Goal: Task Accomplishment & Management: Manage account settings

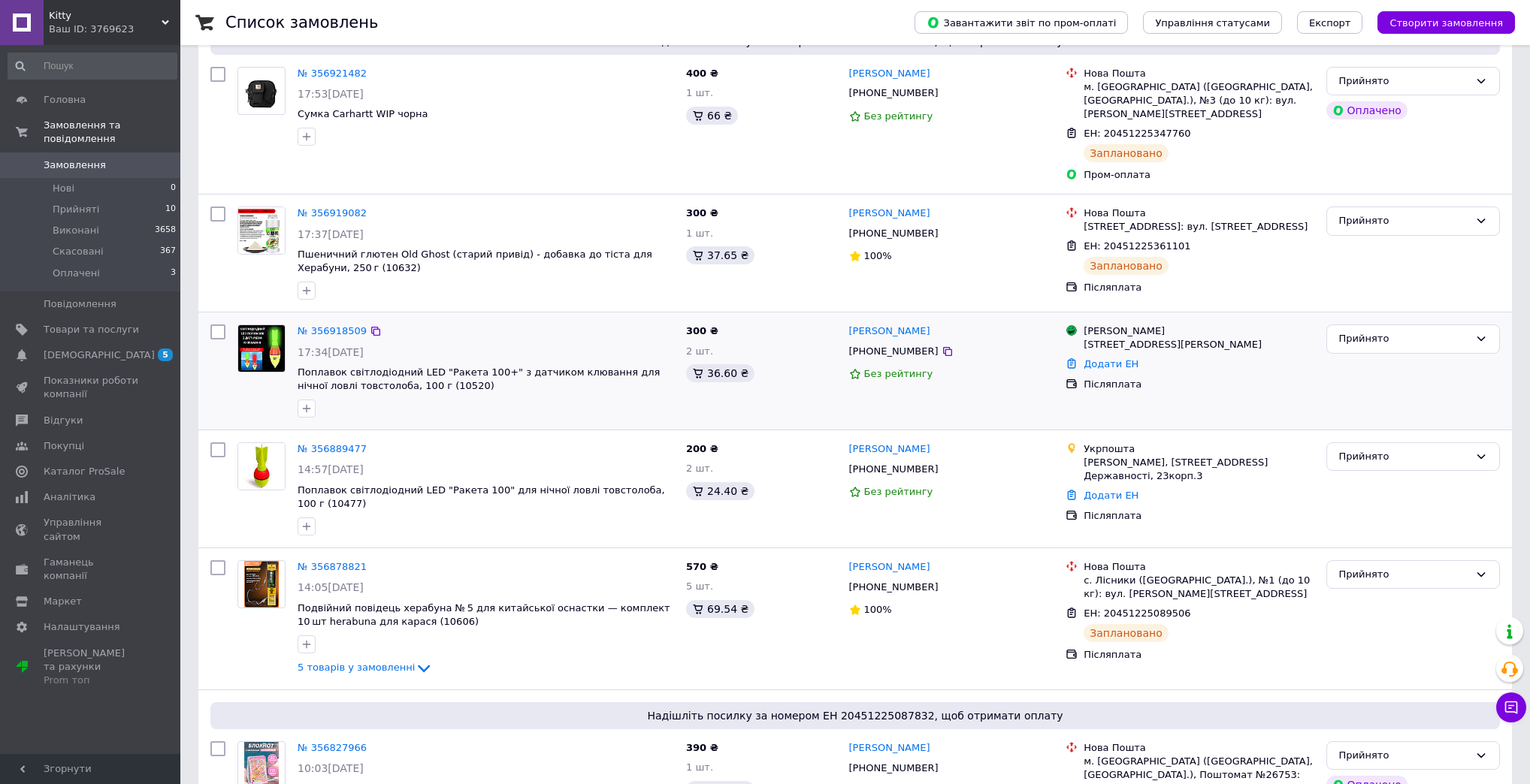
scroll to position [180, 0]
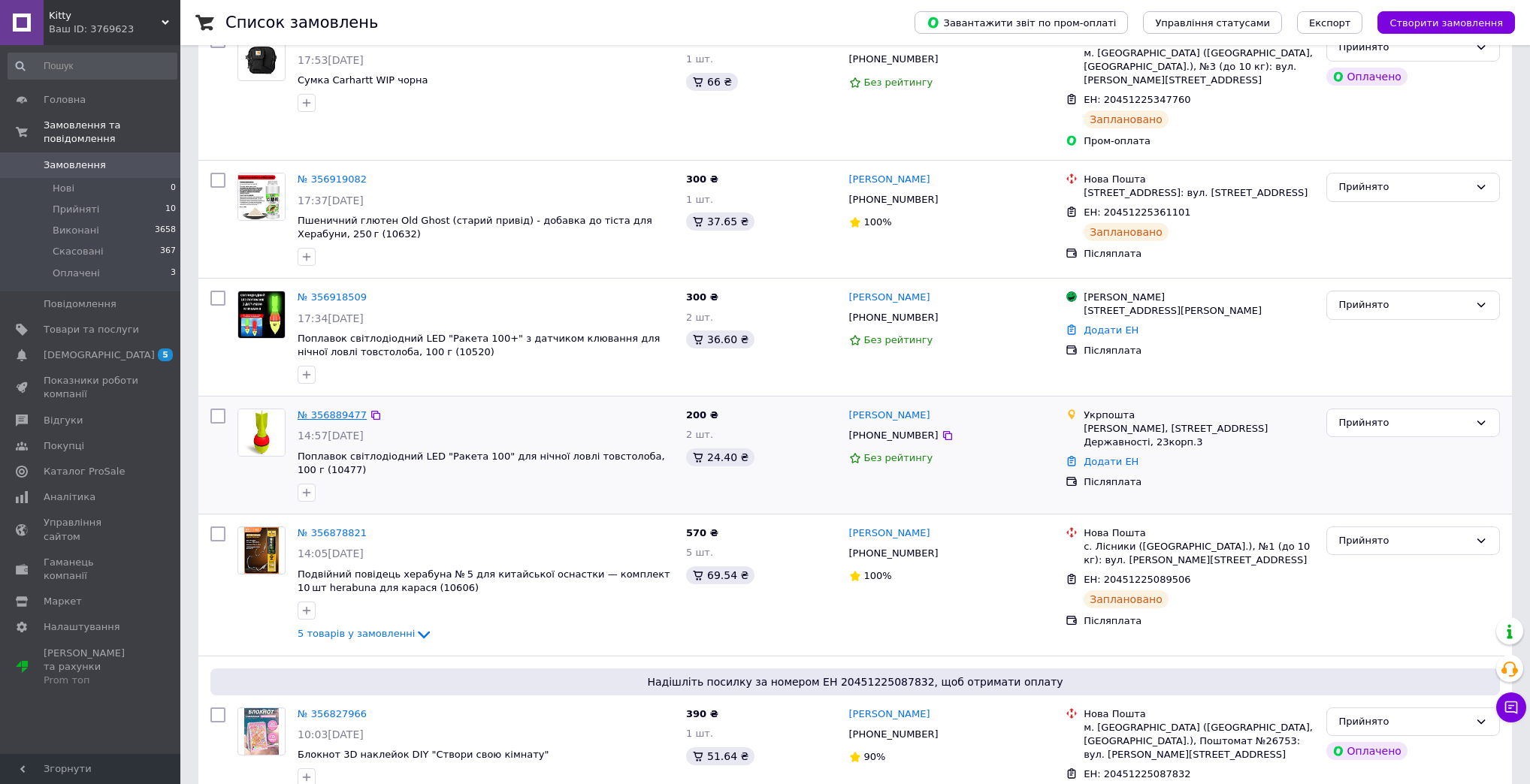
click at [321, 409] on link "№ 356889477" at bounding box center [333, 415] width 70 height 11
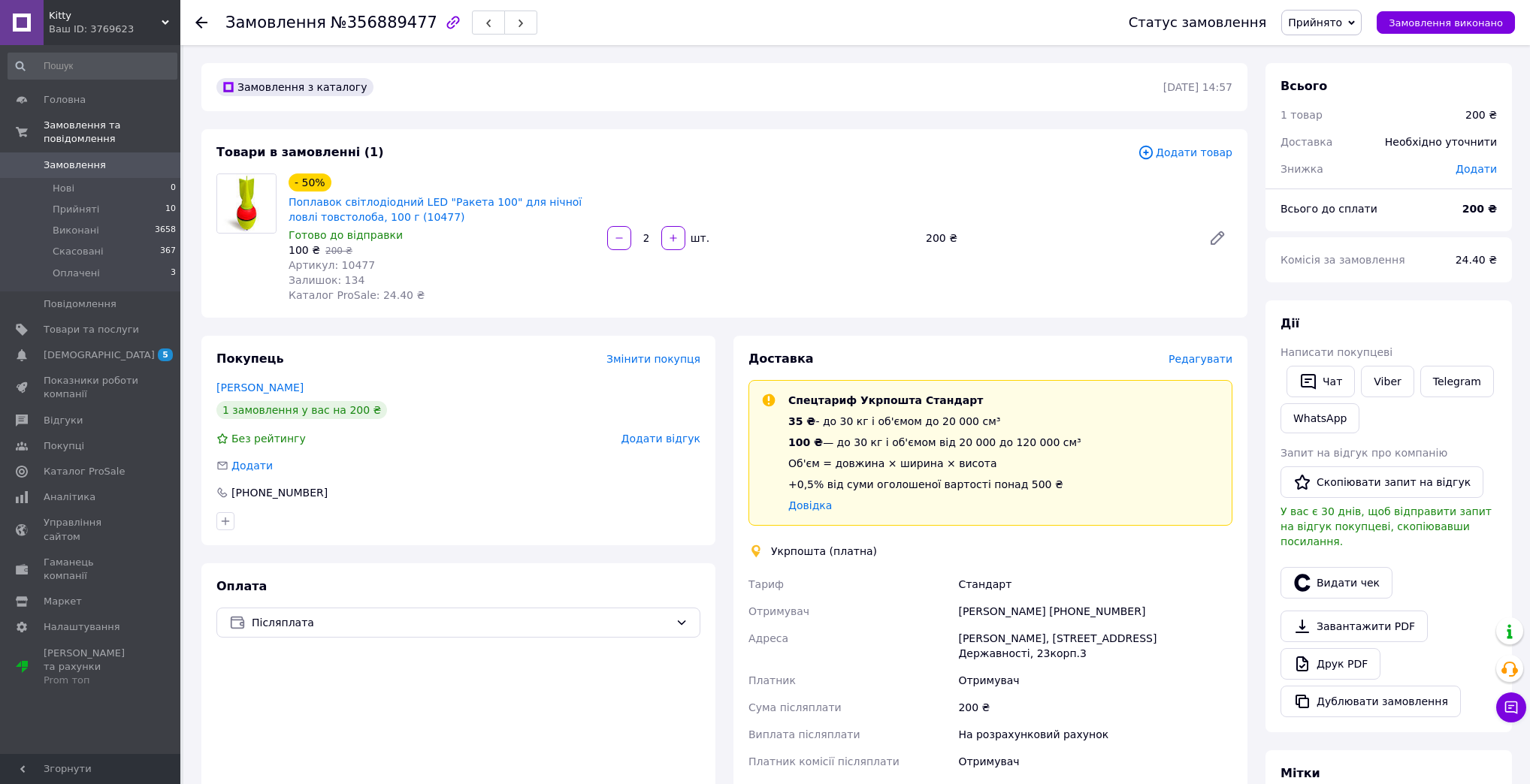
click at [1219, 363] on span "Редагувати" at bounding box center [1200, 358] width 64 height 12
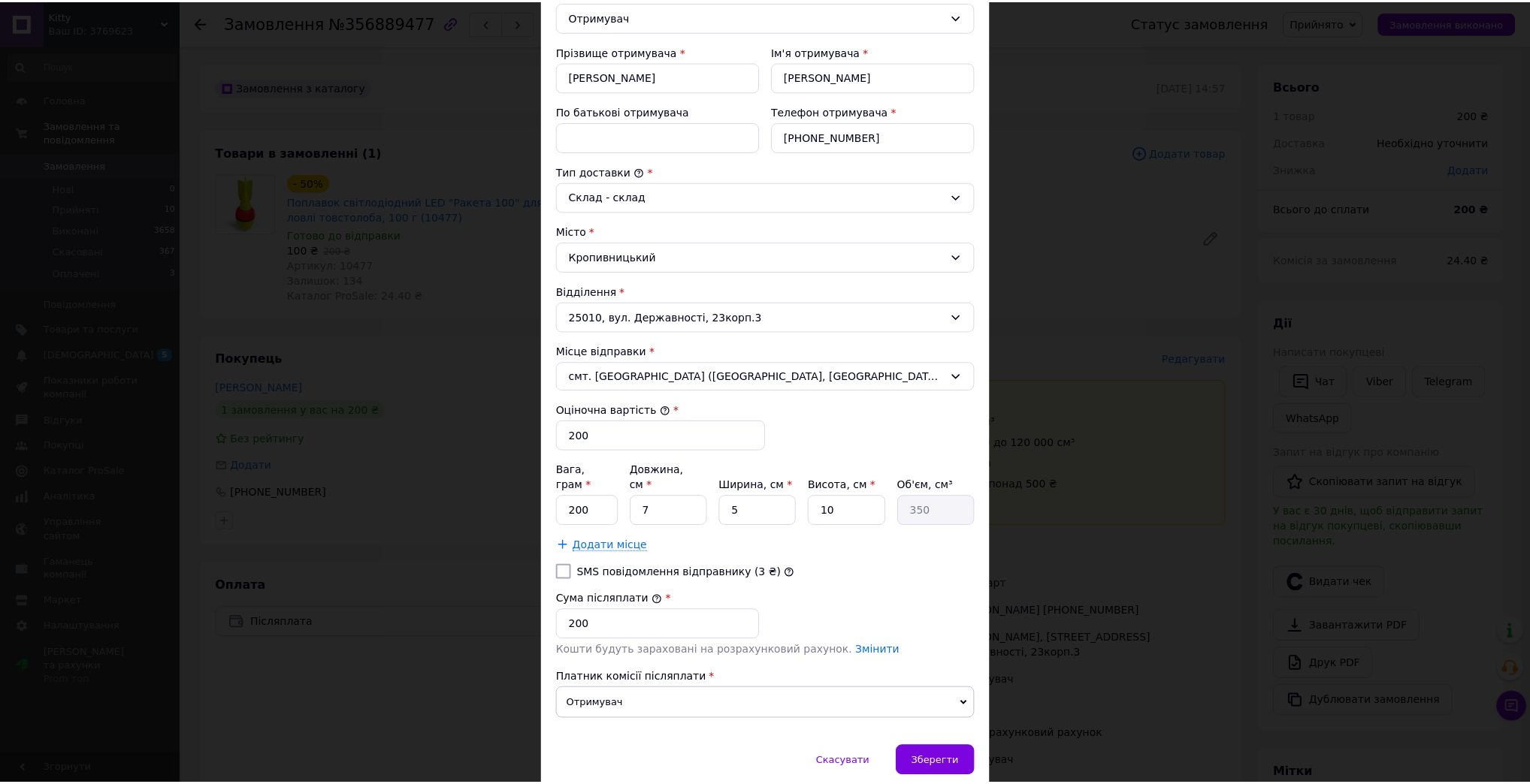
scroll to position [291, 0]
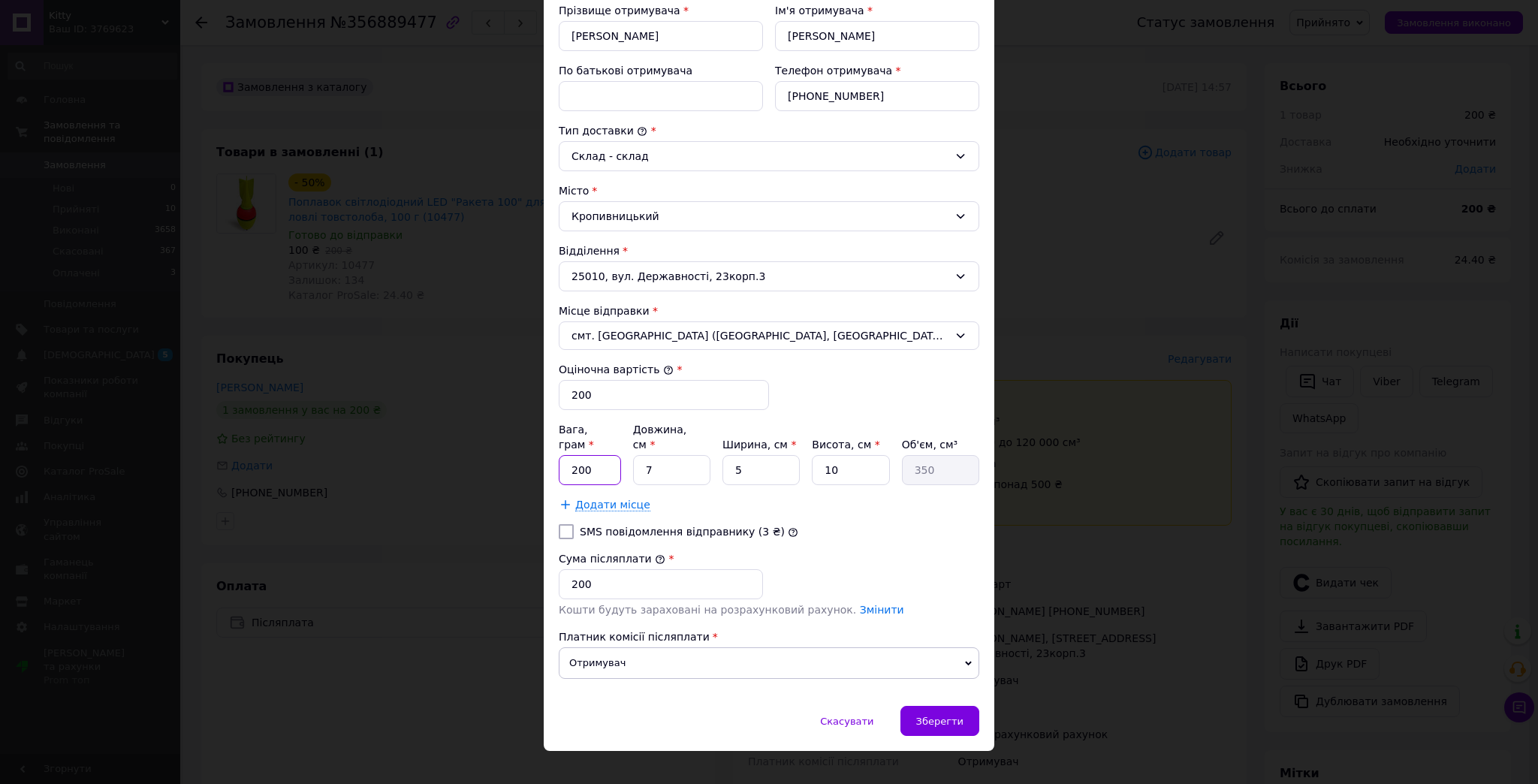
click at [610, 455] on input "200" at bounding box center [590, 470] width 62 height 30
drag, startPoint x: 621, startPoint y: 450, endPoint x: 610, endPoint y: 451, distance: 11.0
click at [610, 451] on div "Вага, грам * 200 Довжина, см * 7 Ширина, см * 5 Висота, см * 10 Об'єм, см³ 350" at bounding box center [769, 454] width 421 height 63
type input "3"
type input "150"
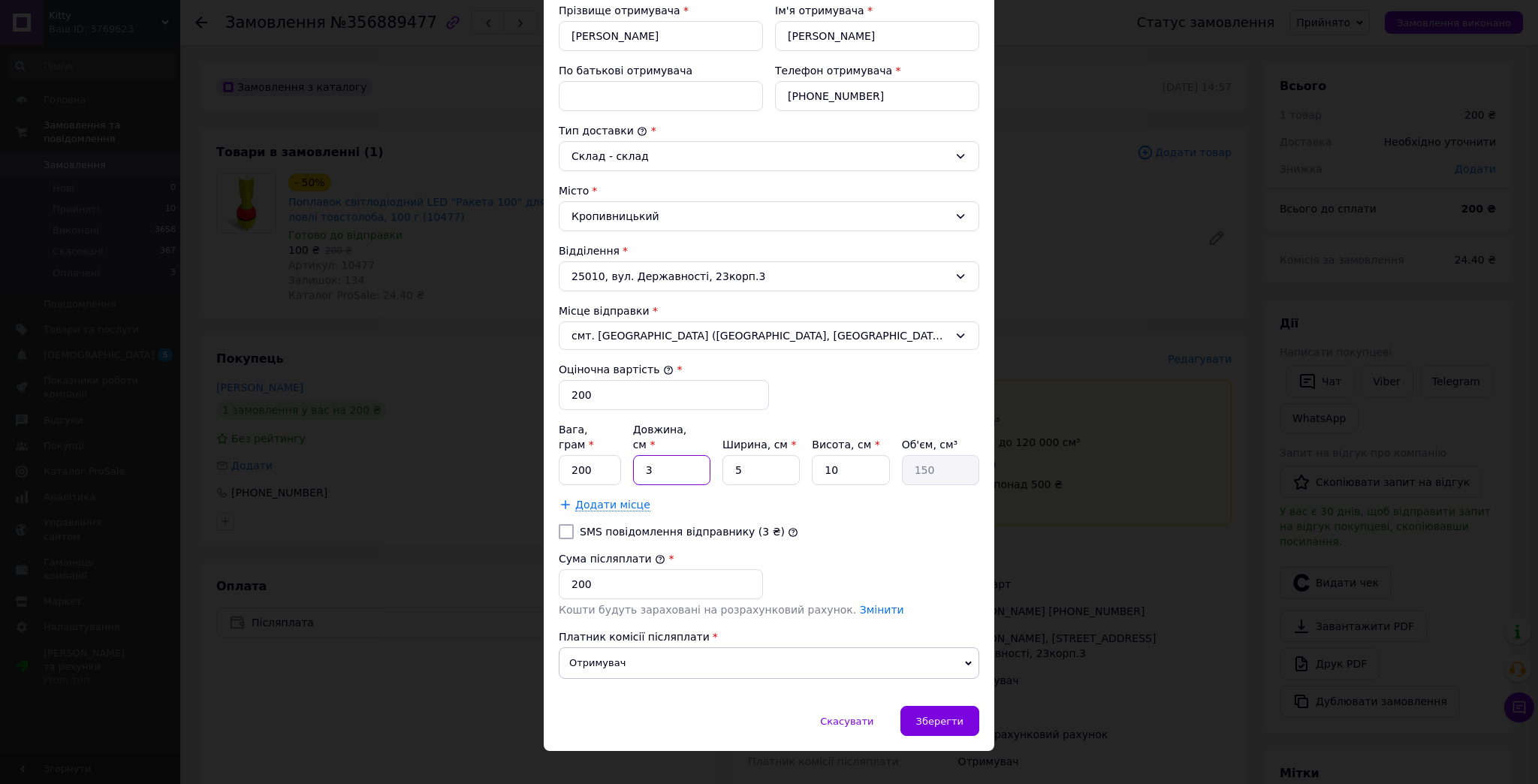
type input "30"
type input "1500"
type input "30"
type input "23"
type input "6900"
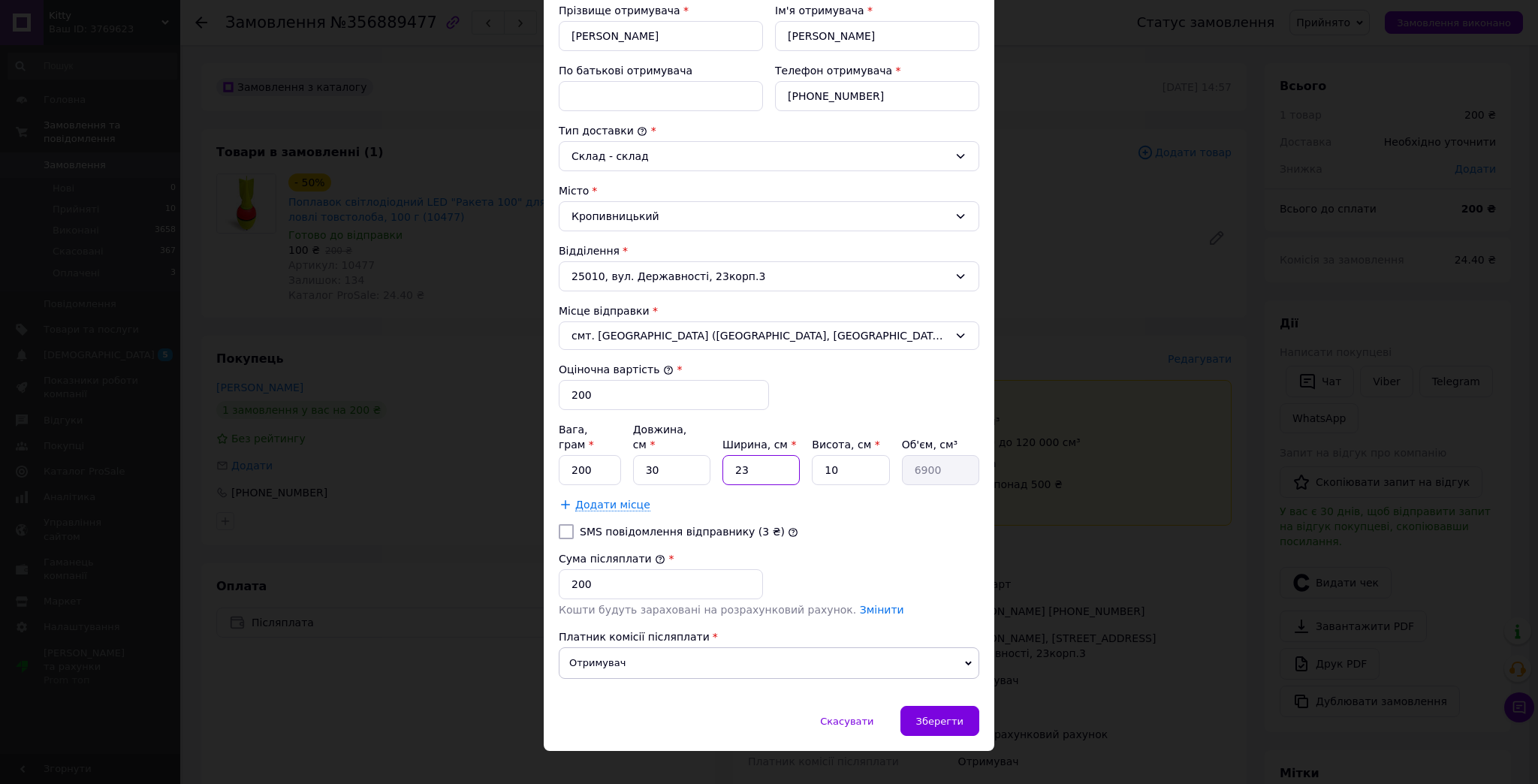
type input "2"
type input "600"
type input "20"
type input "6000"
type input "20"
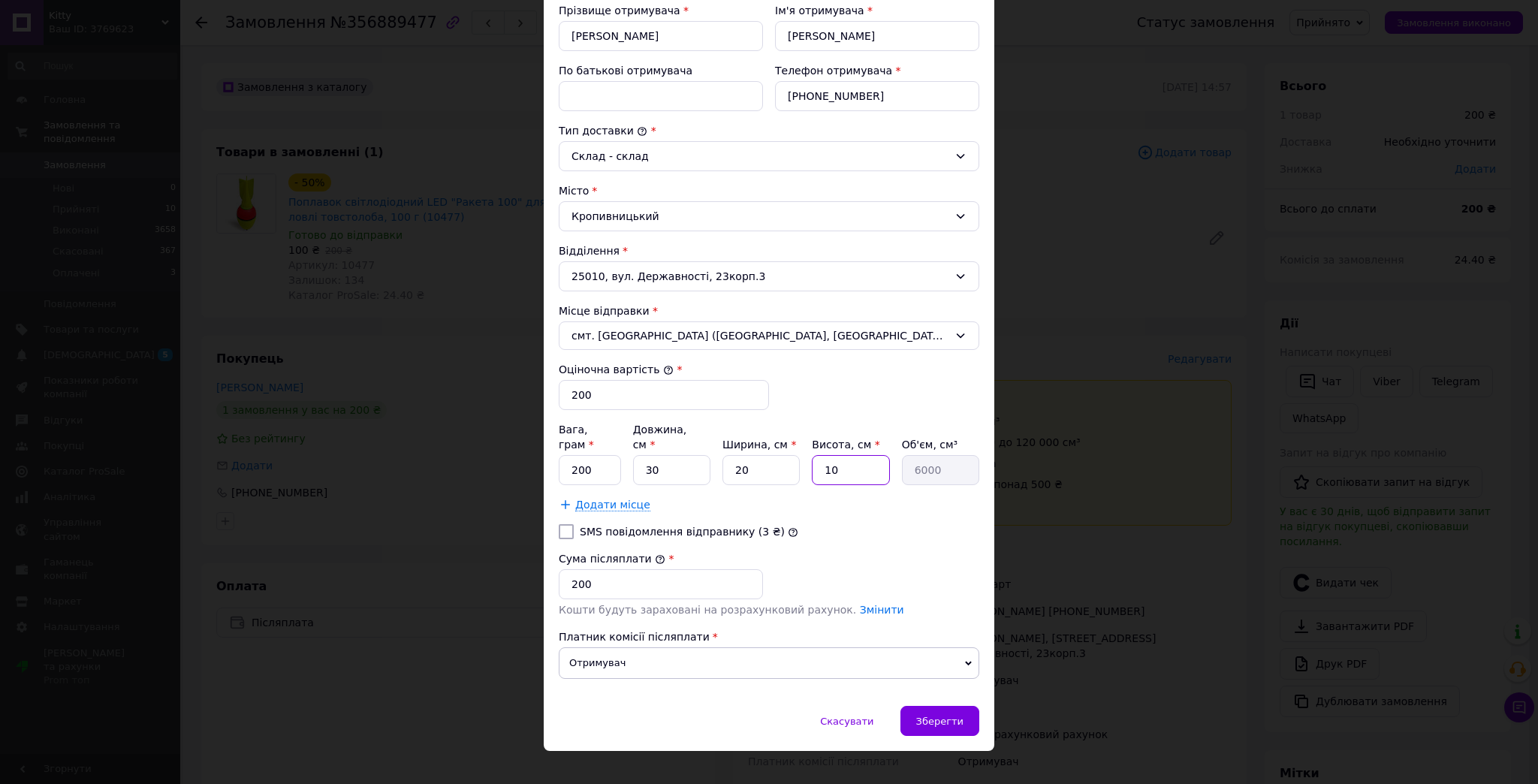
type input "5"
type input "3000"
type input "5"
click at [932, 716] on span "Зберегти" at bounding box center [940, 722] width 47 height 11
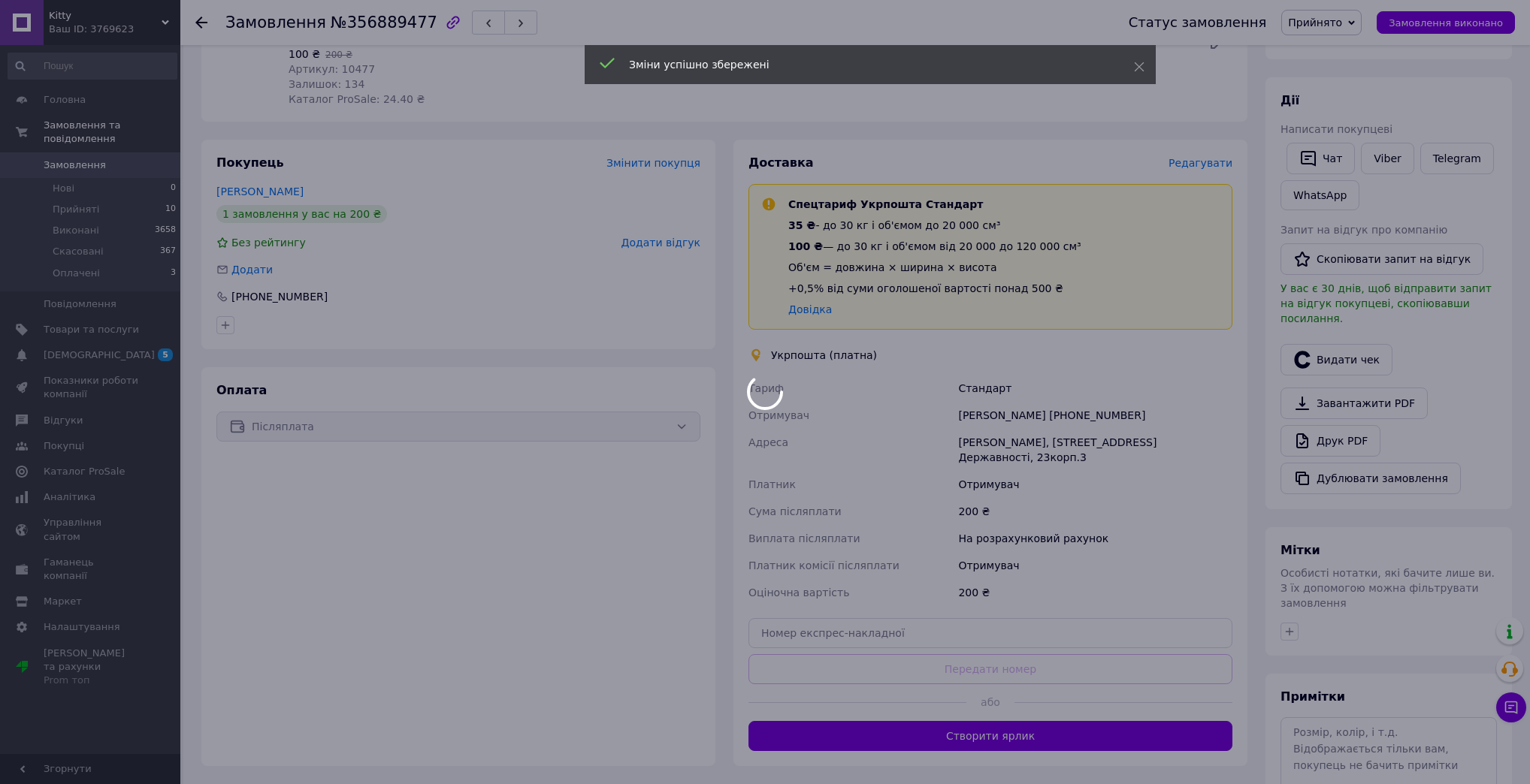
scroll to position [324, 0]
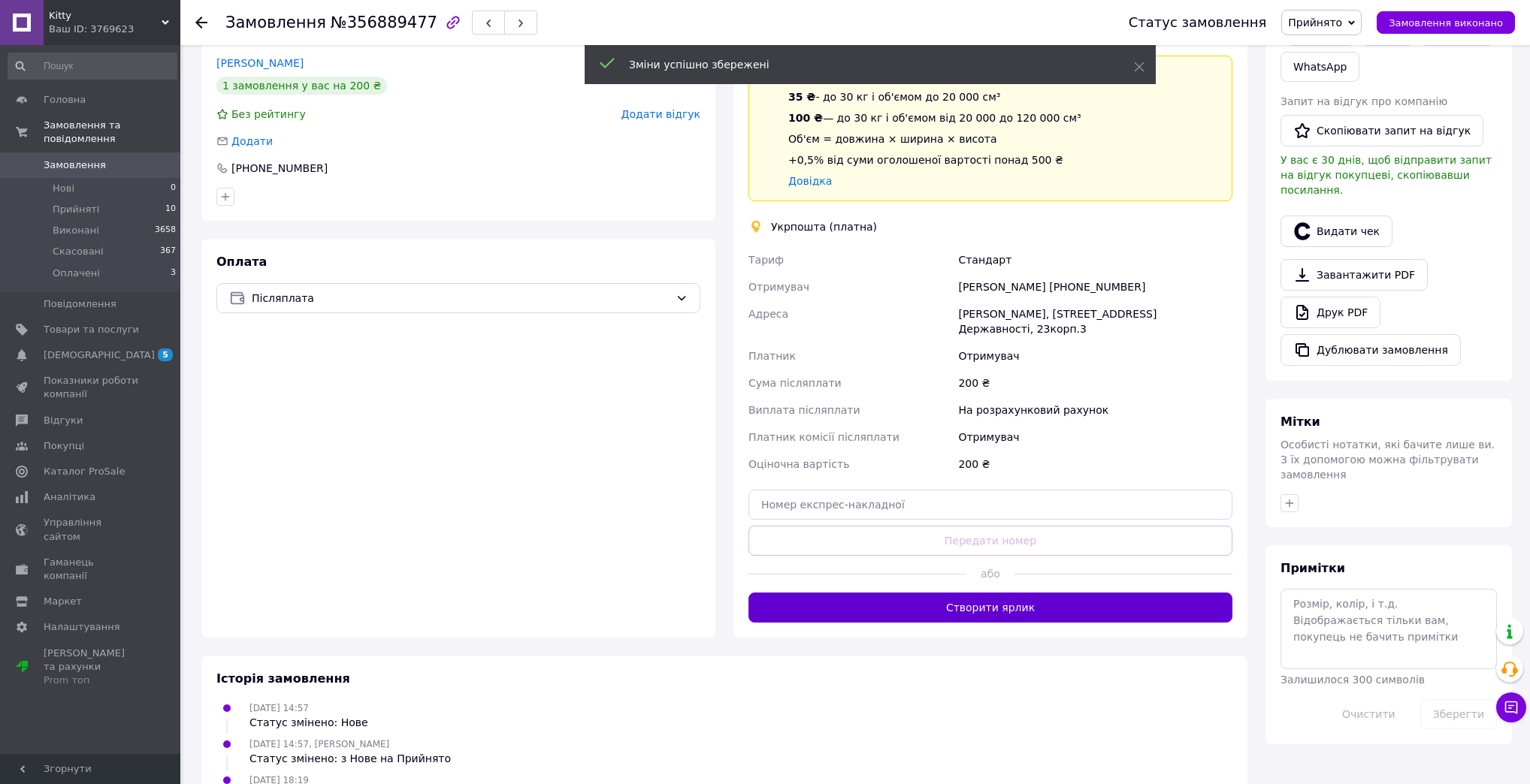
click at [974, 598] on button "Створити ярлик" at bounding box center [990, 608] width 484 height 30
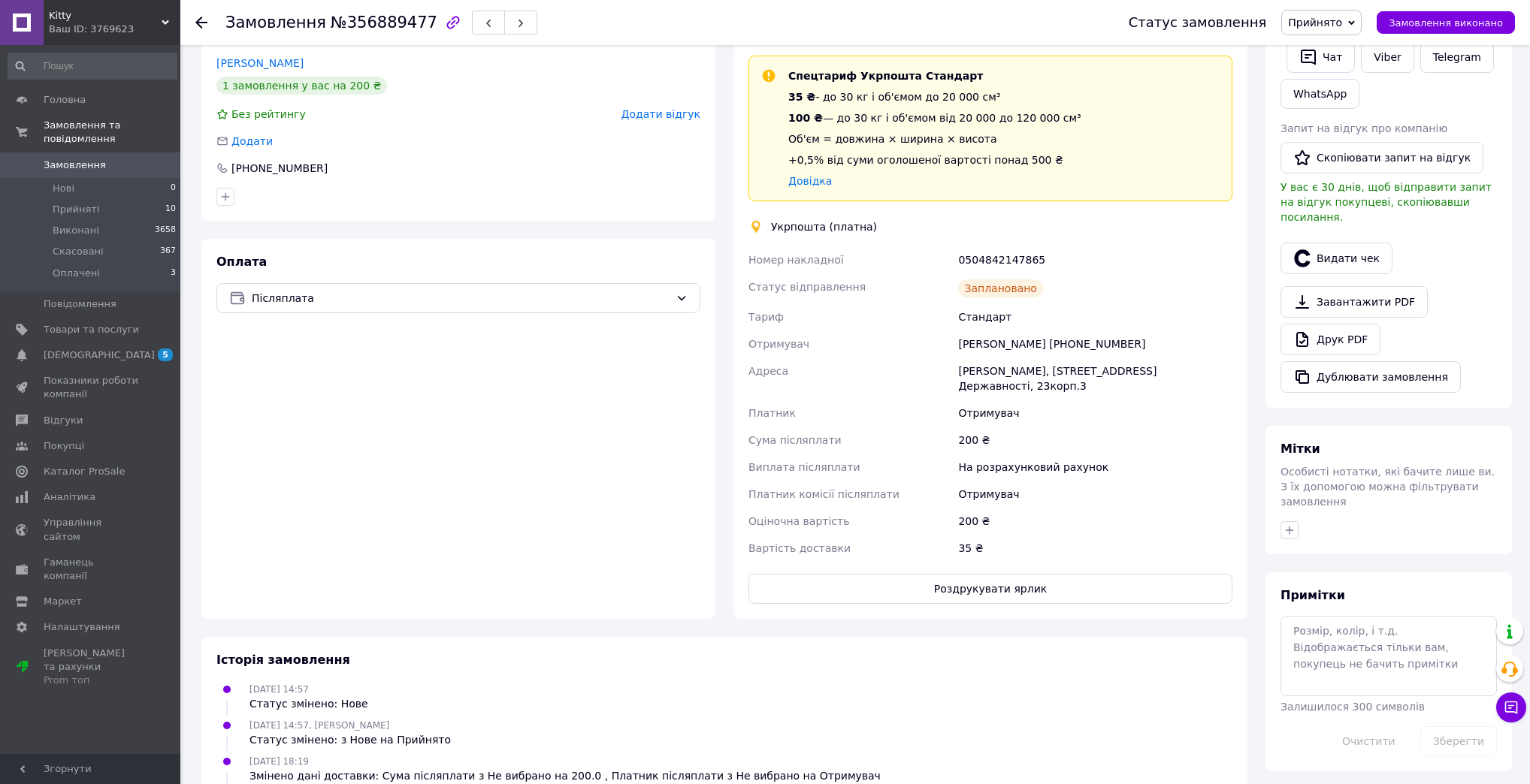
click at [75, 159] on span "Замовлення" at bounding box center [74, 165] width 62 height 13
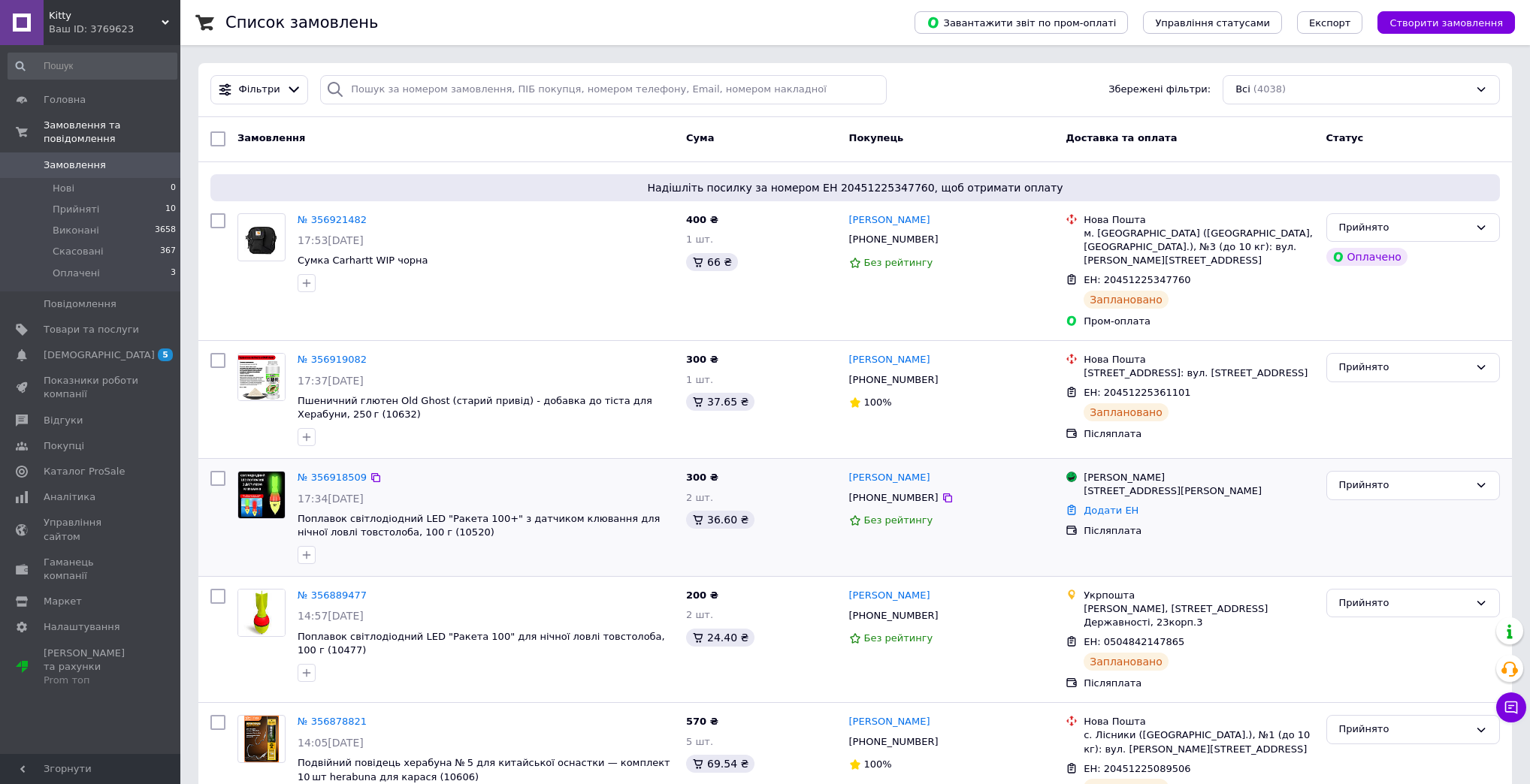
click at [336, 471] on div "№ 356918509" at bounding box center [332, 478] width 72 height 17
click at [336, 471] on link "№ 356918509" at bounding box center [333, 477] width 70 height 11
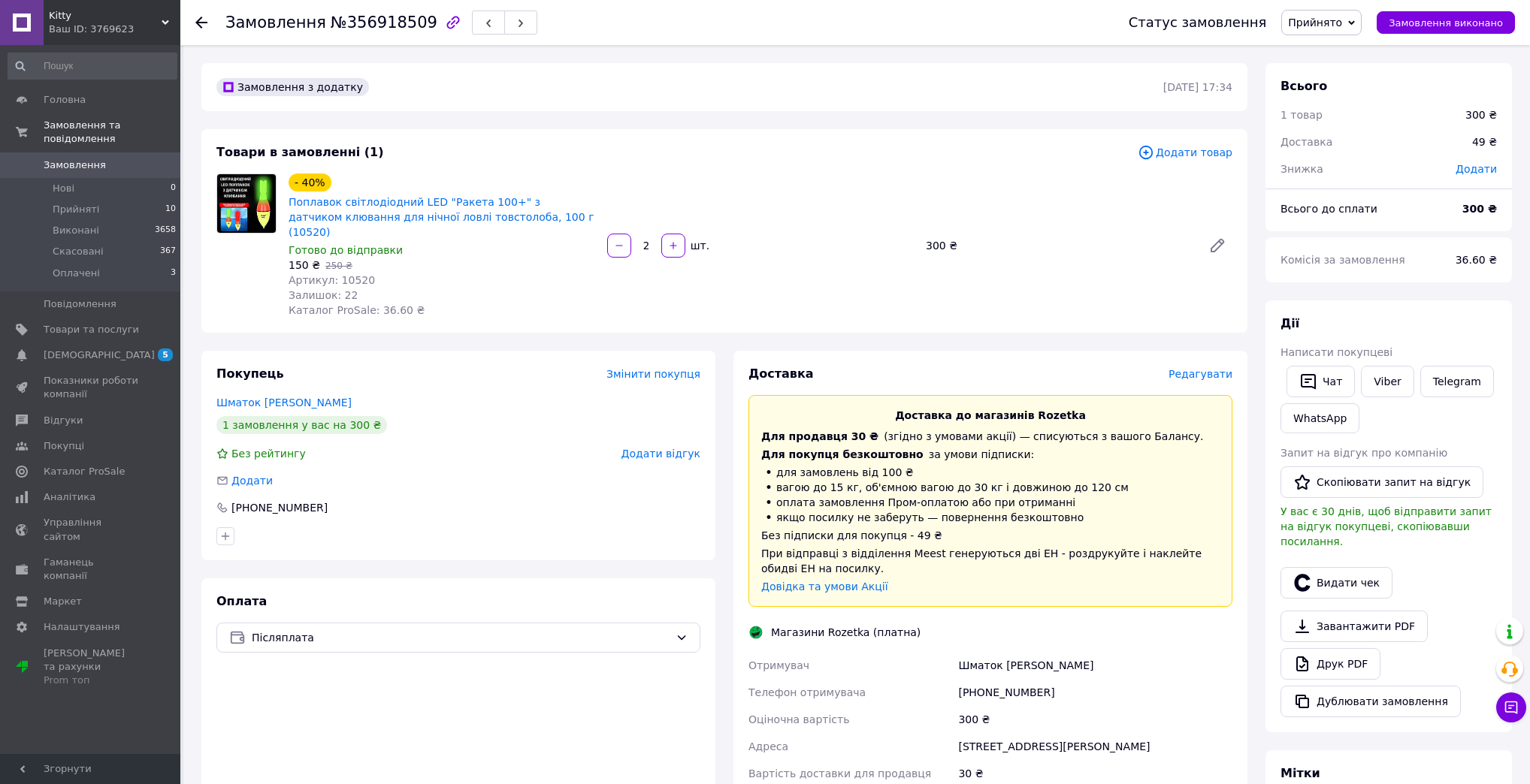
click at [1212, 368] on span "Редагувати" at bounding box center [1200, 373] width 64 height 12
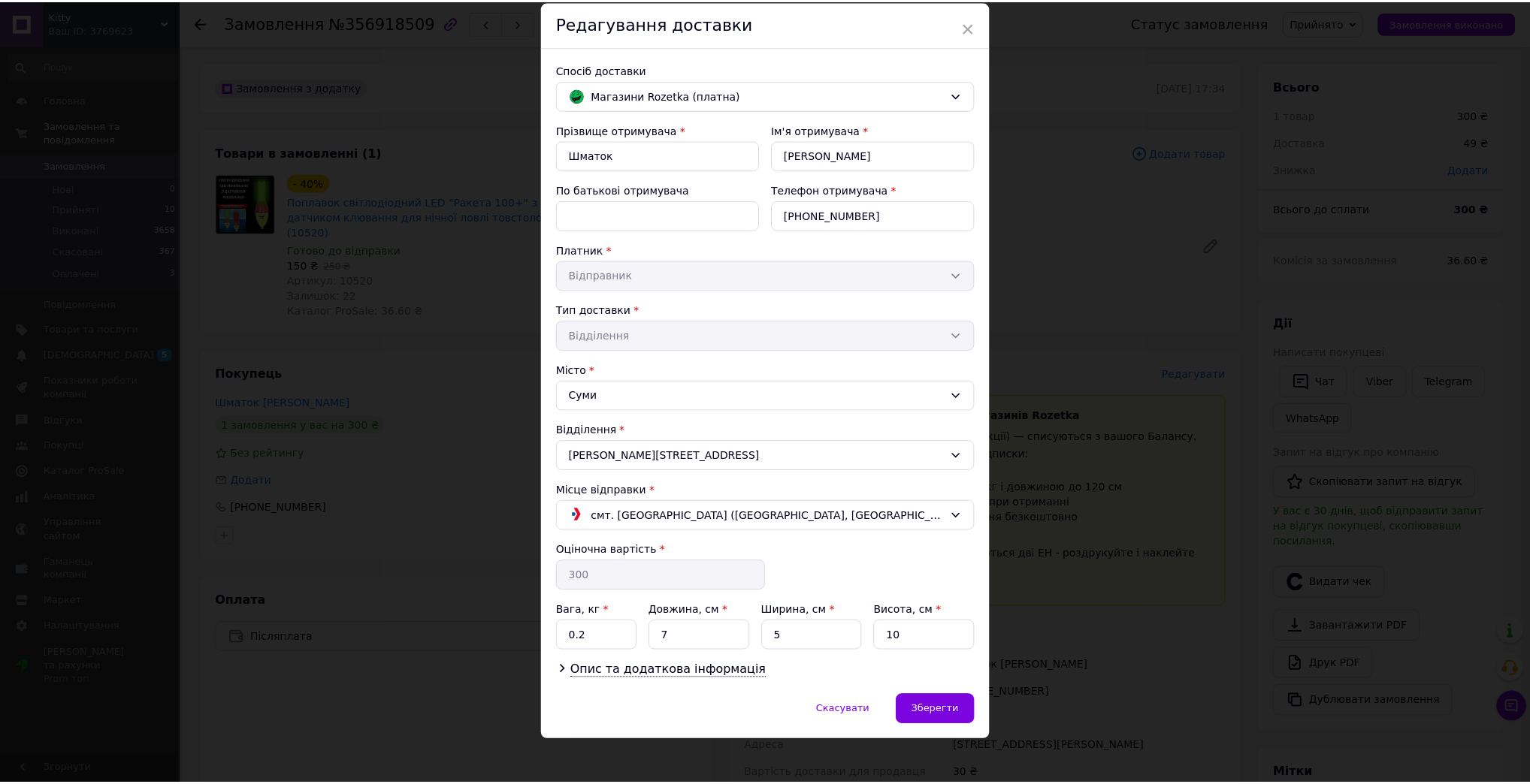
scroll to position [56, 0]
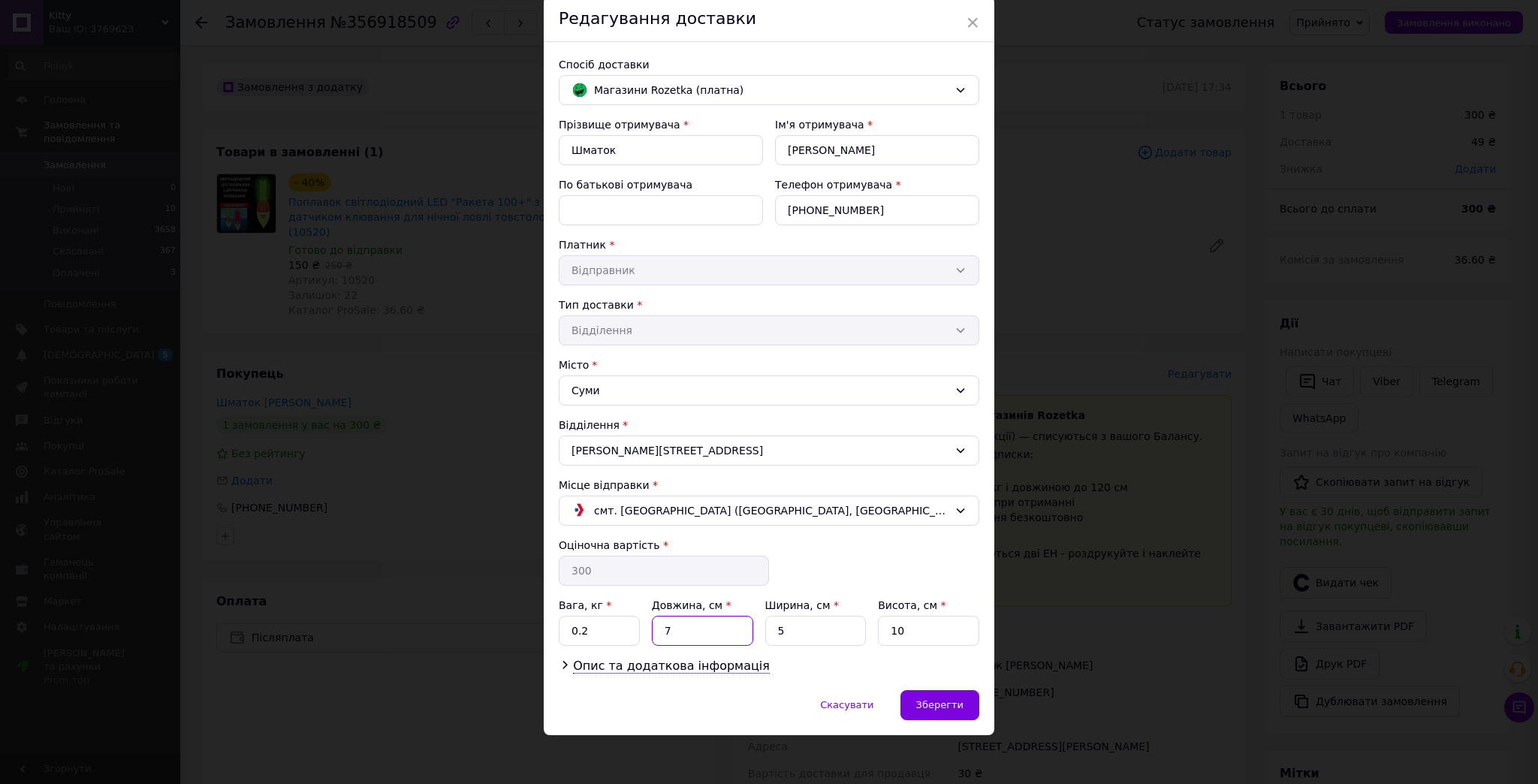
drag, startPoint x: 648, startPoint y: 618, endPoint x: 634, endPoint y: 613, distance: 14.9
click at [632, 616] on div "Вага, кг * 0.2 Довжина, см * 7 Ширина, см * 5 Висота, см * 10" at bounding box center [769, 621] width 421 height 48
type input "30"
type input "20"
type input "5"
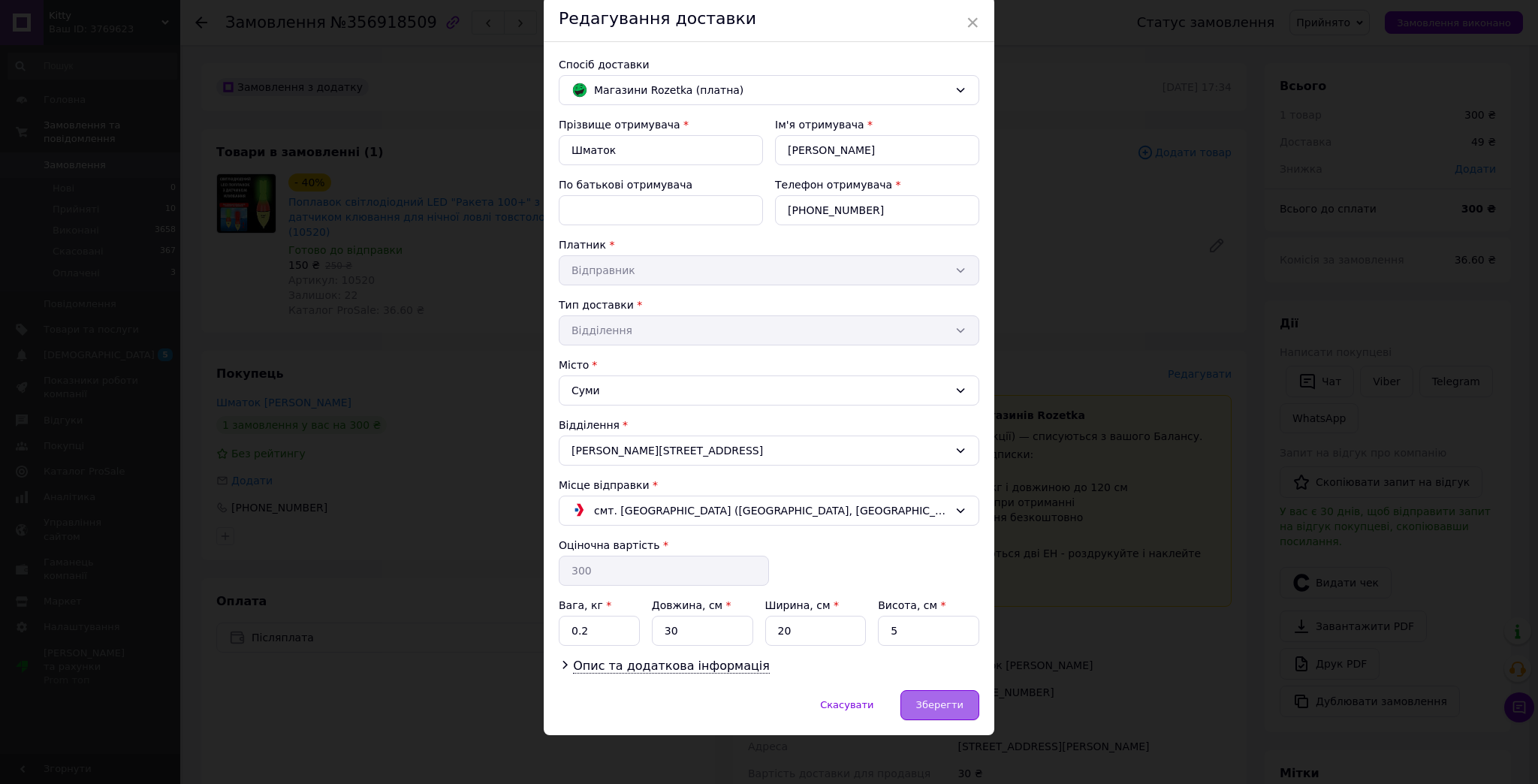
click at [925, 700] on span "Зберегти" at bounding box center [940, 705] width 47 height 11
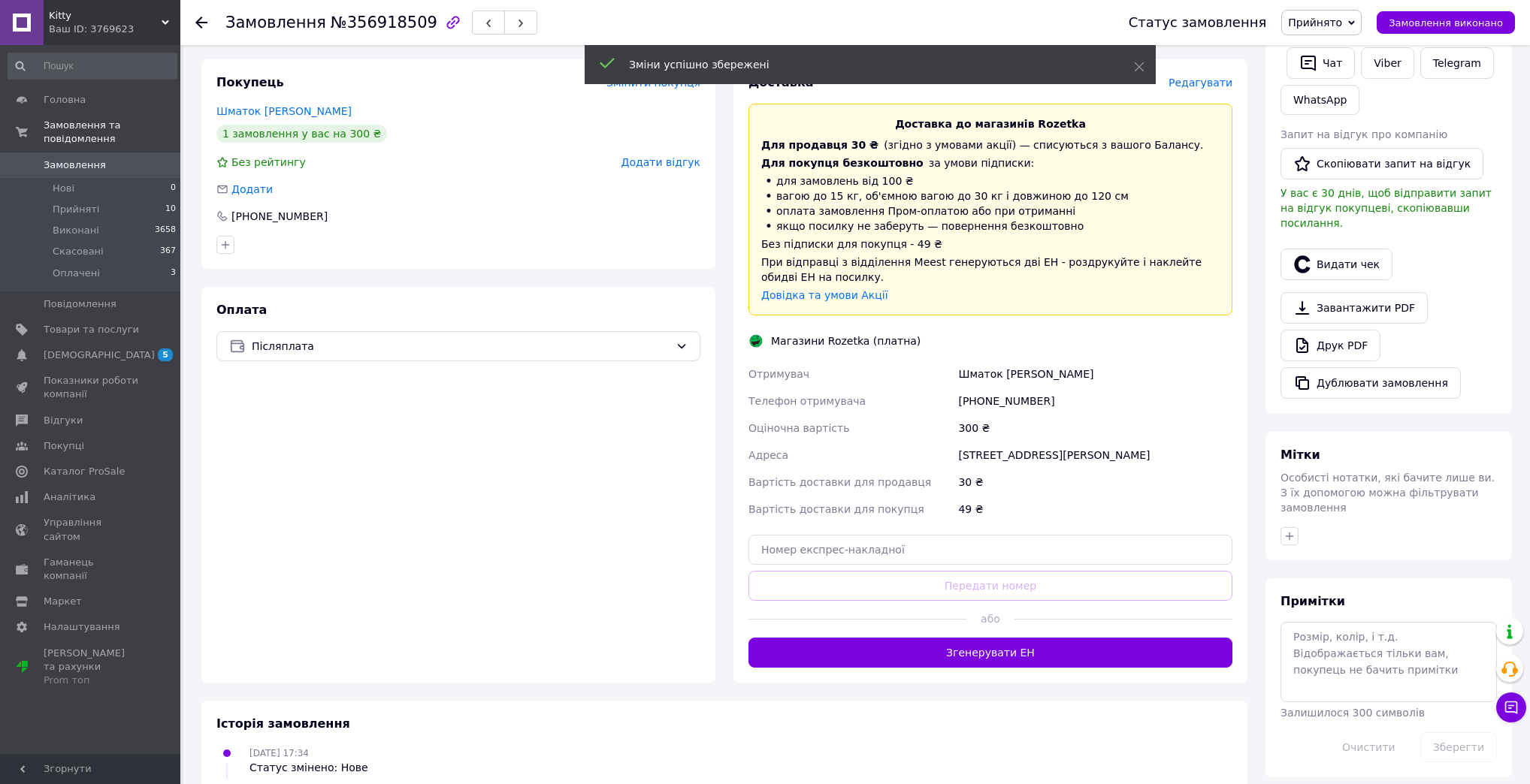
scroll to position [300, 0]
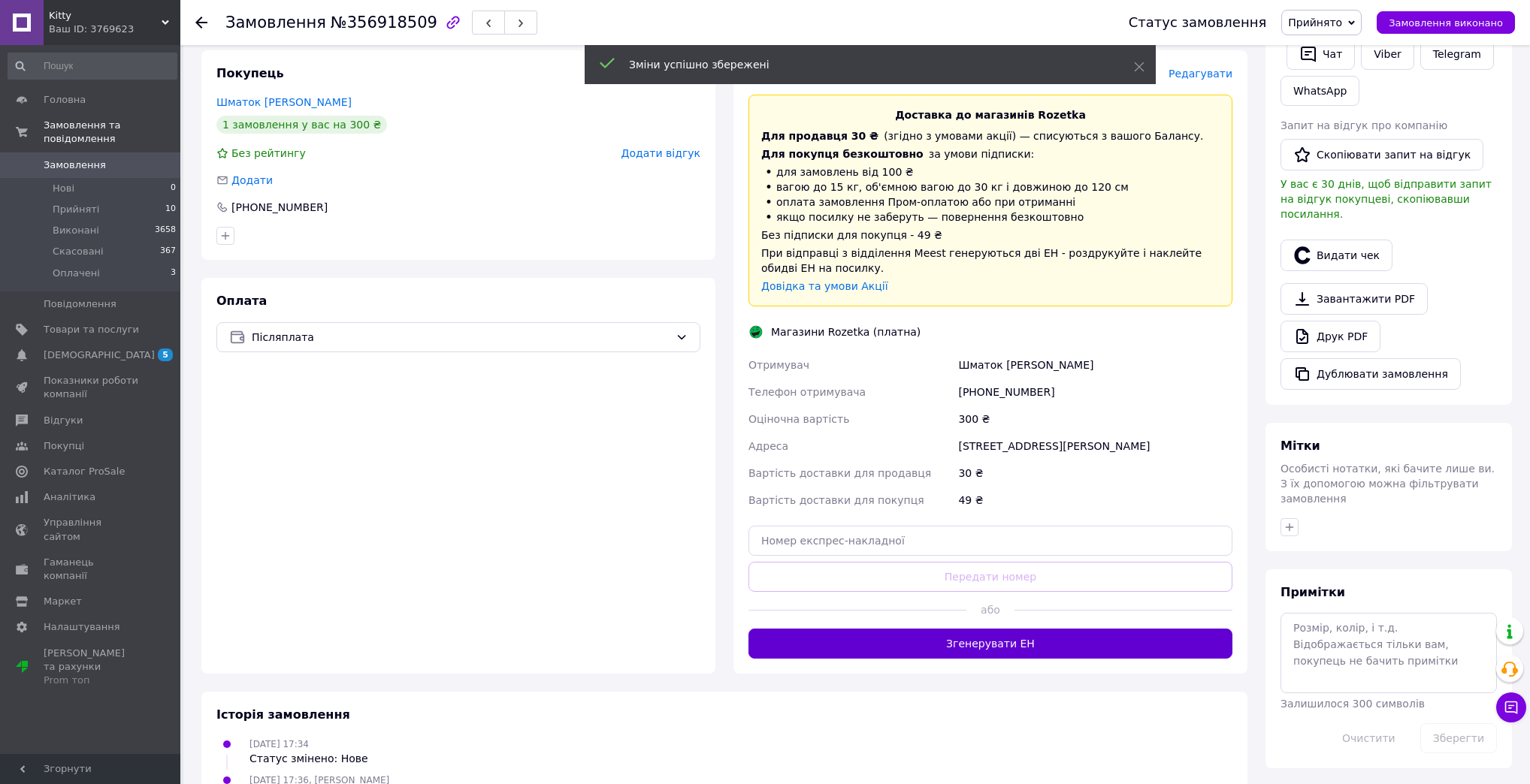
click at [990, 628] on button "Згенерувати ЕН" at bounding box center [990, 643] width 484 height 30
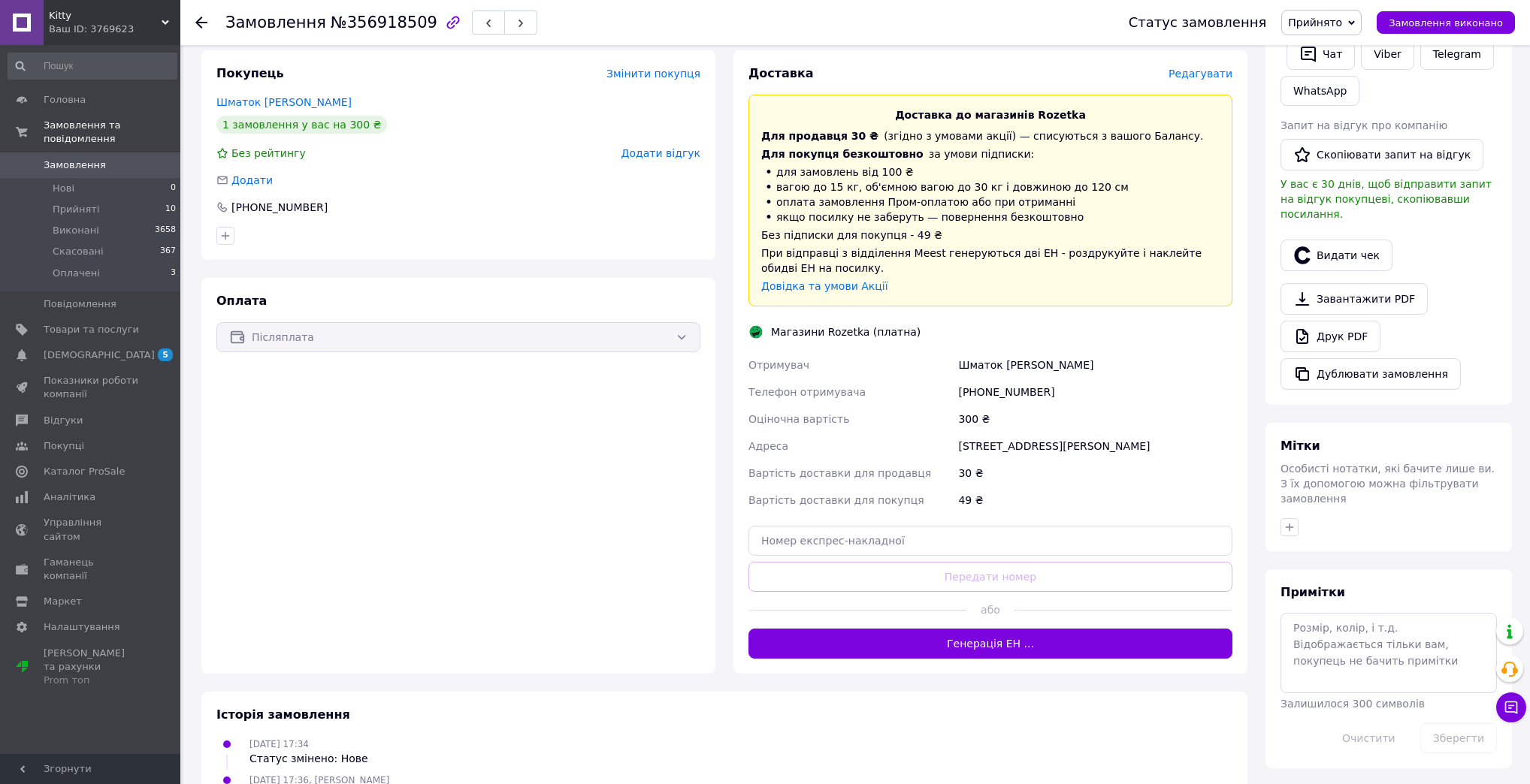
click at [63, 159] on span "Замовлення" at bounding box center [74, 165] width 62 height 13
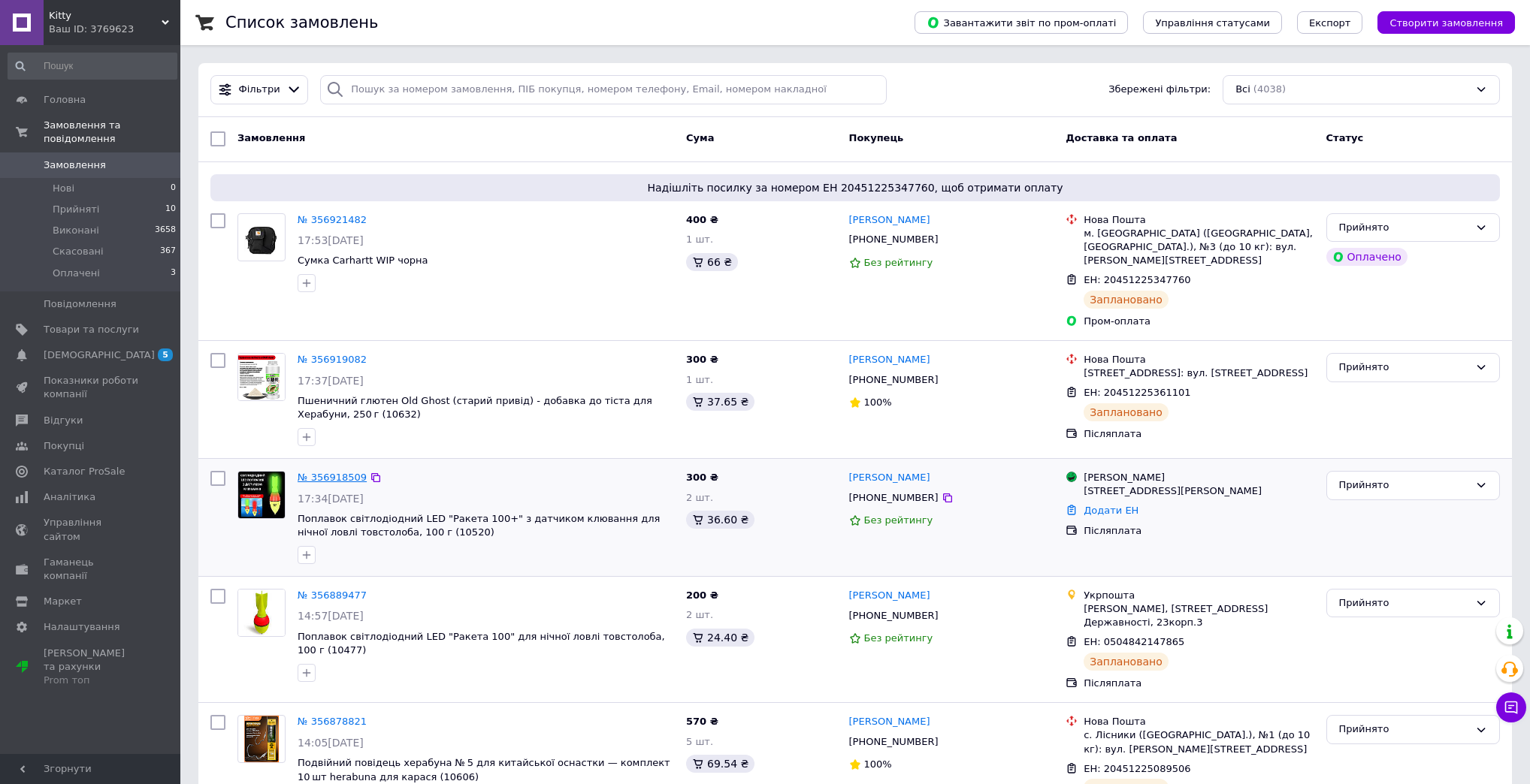
click at [313, 471] on link "№ 356918509" at bounding box center [333, 477] width 70 height 11
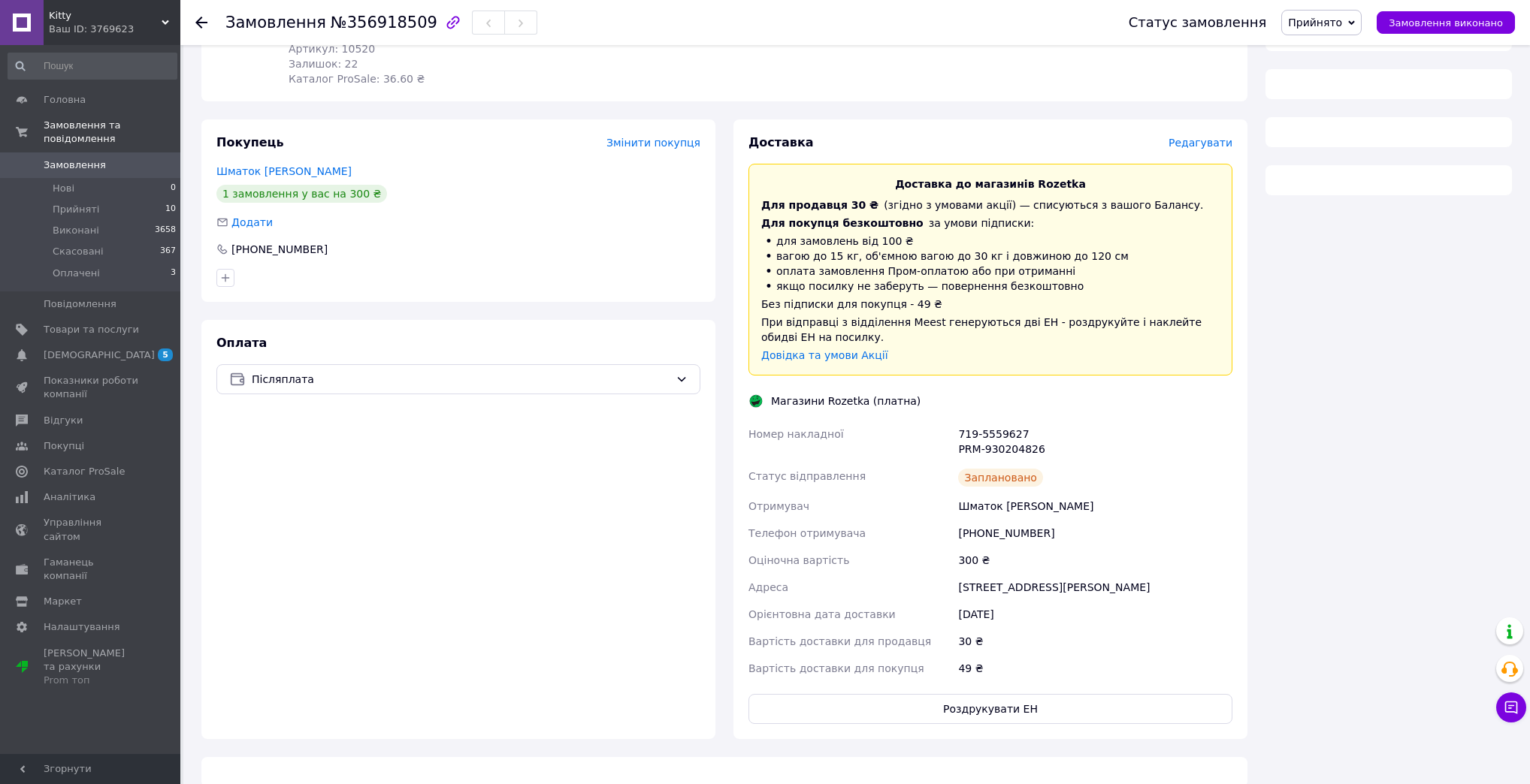
scroll to position [238, 0]
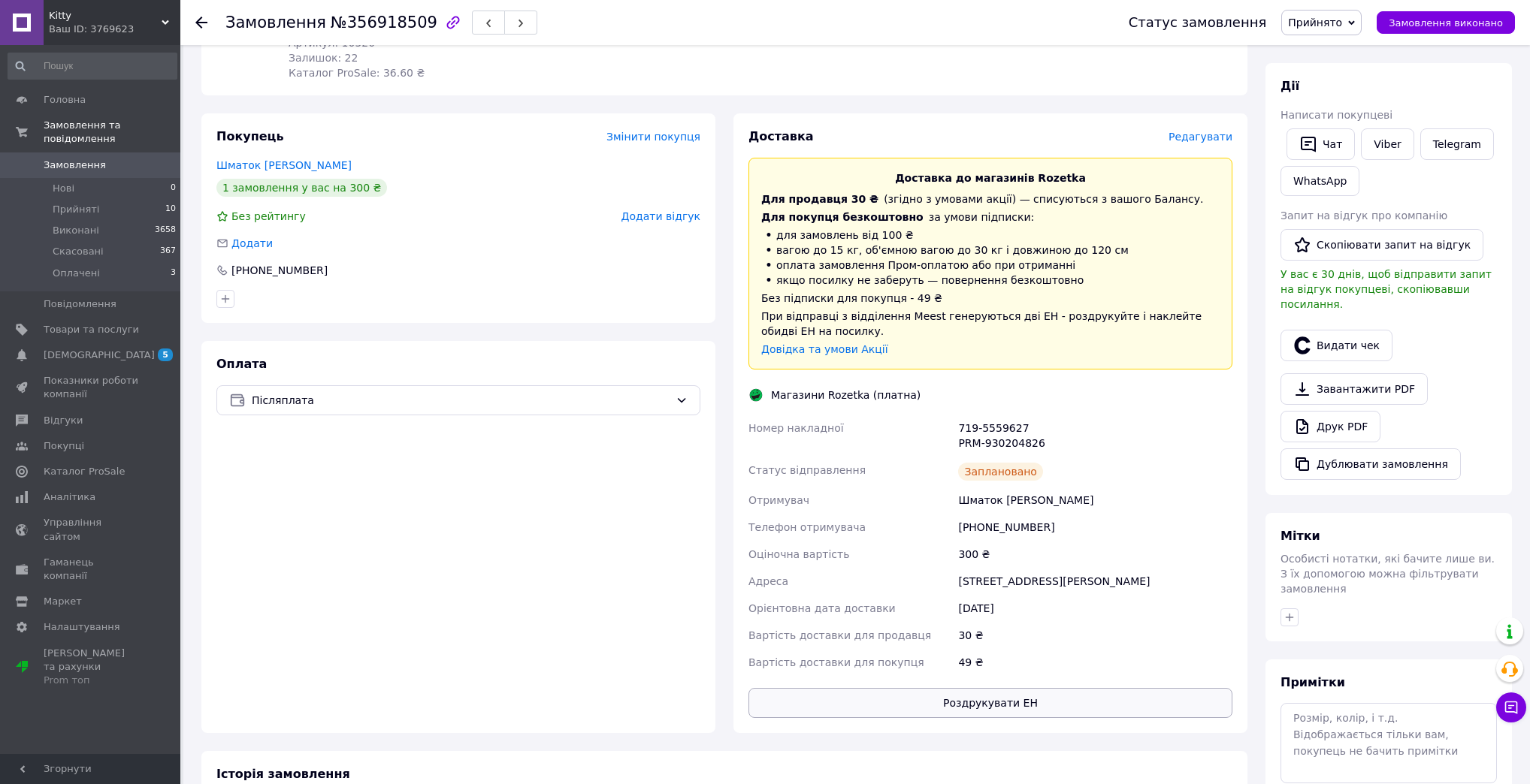
click at [1000, 688] on button "Роздрукувати ЕН" at bounding box center [990, 703] width 484 height 30
click at [61, 159] on span "Замовлення" at bounding box center [74, 165] width 62 height 13
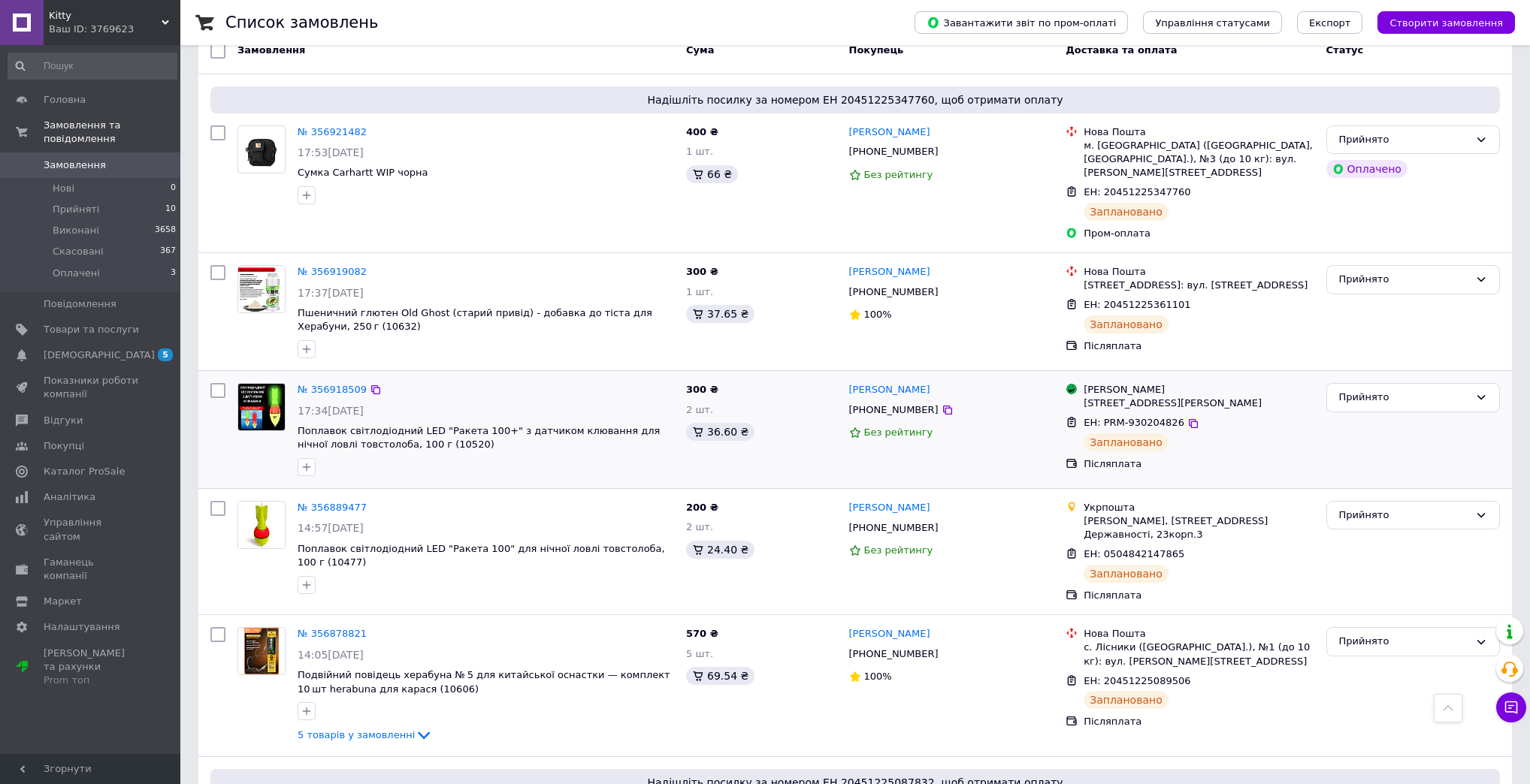
scroll to position [60, 0]
